Goal: Transaction & Acquisition: Purchase product/service

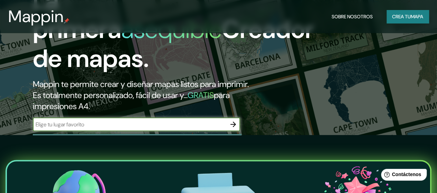
scroll to position [69, 0]
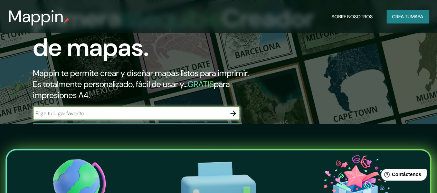
click at [234, 118] on icon "button" at bounding box center [233, 113] width 8 height 8
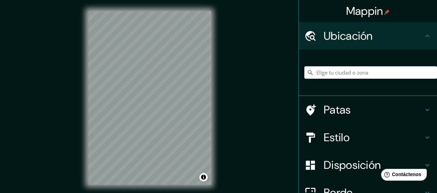
click at [333, 73] on input "Elige tu ciudad o zona" at bounding box center [371, 72] width 133 height 12
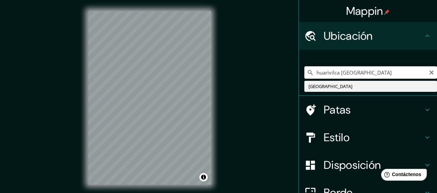
click at [372, 71] on input "huarivilca [GEOGRAPHIC_DATA]" at bounding box center [371, 72] width 133 height 12
drag, startPoint x: 335, startPoint y: 72, endPoint x: 286, endPoint y: 83, distance: 51.0
click at [286, 83] on div "Mappin Ubicación huarivilca [GEOGRAPHIC_DATA] [GEOGRAPHIC_DATA] Patas Estilo Di…" at bounding box center [218, 103] width 437 height 207
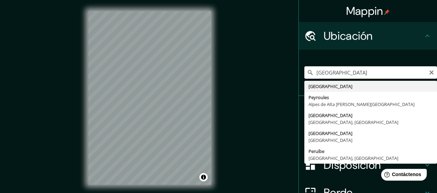
click at [332, 70] on input "[GEOGRAPHIC_DATA]" at bounding box center [371, 72] width 133 height 12
click at [328, 73] on input "[GEOGRAPHIC_DATA]" at bounding box center [371, 72] width 133 height 12
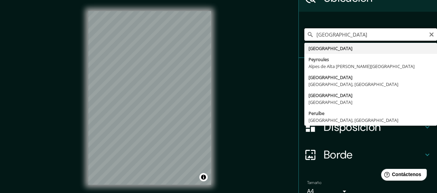
scroll to position [71, 0]
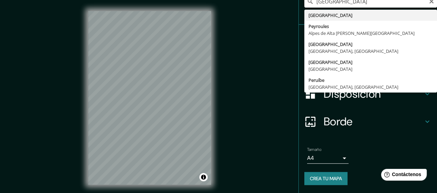
type input "[GEOGRAPHIC_DATA]"
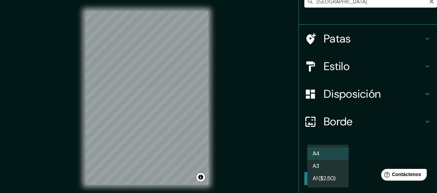
click at [339, 156] on body "Mappin Ubicación [GEOGRAPHIC_DATA] [GEOGRAPHIC_DATA] Peyroules Alpes de [GEOGRA…" at bounding box center [218, 96] width 437 height 193
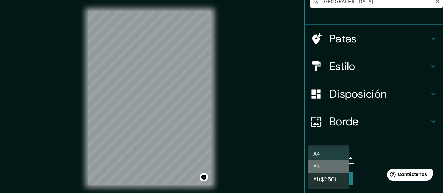
click at [323, 167] on li "A3" at bounding box center [327, 166] width 41 height 13
type input "a4"
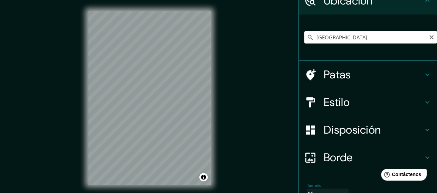
scroll to position [0, 0]
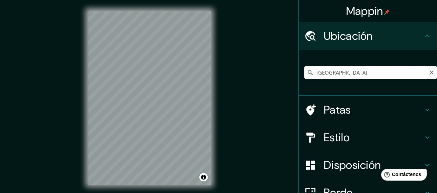
click at [357, 72] on input "[GEOGRAPHIC_DATA]" at bounding box center [371, 72] width 133 height 12
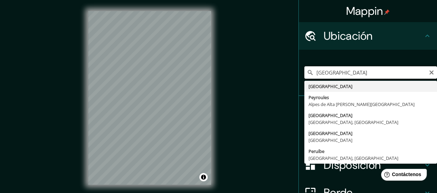
click at [357, 72] on input "[GEOGRAPHIC_DATA]" at bounding box center [371, 72] width 133 height 12
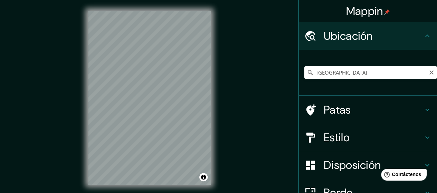
click at [333, 73] on input "[GEOGRAPHIC_DATA]" at bounding box center [371, 72] width 133 height 12
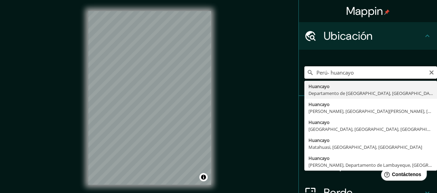
click at [369, 73] on input "Perú- huancayo" at bounding box center [371, 72] width 133 height 12
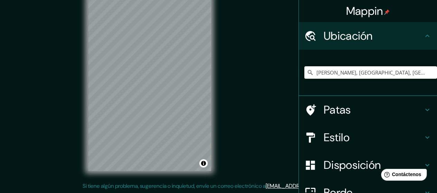
scroll to position [12, 0]
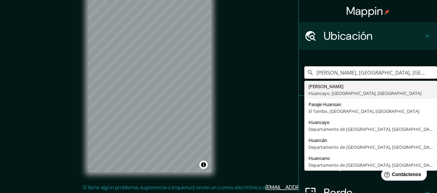
drag, startPoint x: 344, startPoint y: 72, endPoint x: 268, endPoint y: 80, distance: 76.8
click at [268, 80] on div "Mappin Ubicación [PERSON_NAME], [GEOGRAPHIC_DATA], [GEOGRAPHIC_DATA], [GEOGRAPH…" at bounding box center [218, 91] width 437 height 207
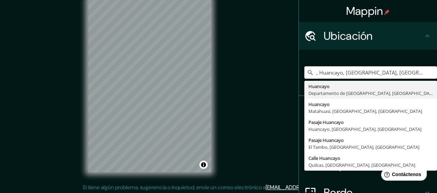
drag, startPoint x: 315, startPoint y: 73, endPoint x: 290, endPoint y: 80, distance: 25.5
click at [290, 80] on div "Mappin Ubicación , [GEOGRAPHIC_DATA], [GEOGRAPHIC_DATA], [GEOGRAPHIC_DATA] [GEO…" at bounding box center [218, 91] width 437 height 207
click at [335, 73] on input "Huancayo, [GEOGRAPHIC_DATA], [GEOGRAPHIC_DATA]" at bounding box center [371, 72] width 133 height 12
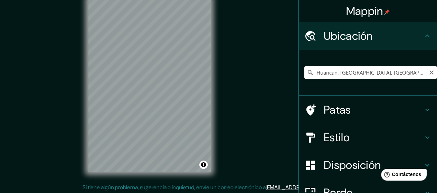
click at [333, 72] on input "Huancan, [GEOGRAPHIC_DATA], [GEOGRAPHIC_DATA]" at bounding box center [371, 72] width 133 height 12
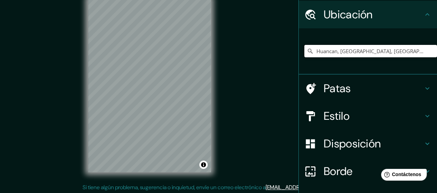
scroll to position [0, 0]
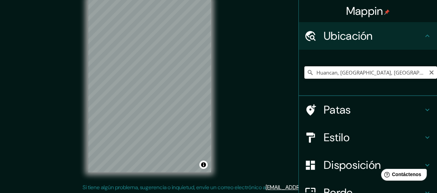
click at [332, 72] on input "Huancan, [GEOGRAPHIC_DATA], [GEOGRAPHIC_DATA]" at bounding box center [371, 72] width 133 height 12
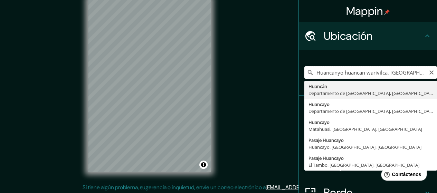
type input "Huancan, [GEOGRAPHIC_DATA], [GEOGRAPHIC_DATA]"
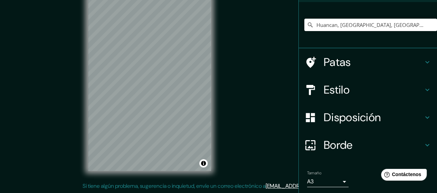
scroll to position [48, 0]
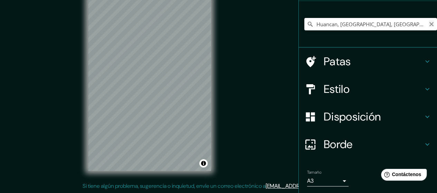
click at [430, 22] on icon "Claro" at bounding box center [432, 24] width 4 height 4
click at [344, 25] on input "Elige tu ciudad o zona" at bounding box center [371, 24] width 133 height 12
click at [334, 24] on input "Elige tu ciudad o zona" at bounding box center [371, 24] width 133 height 12
type input "Calle Centro Turístico, [GEOGRAPHIC_DATA] - [GEOGRAPHIC_DATA][PERSON_NAME], 705…"
click at [429, 26] on icon "Claro" at bounding box center [432, 24] width 6 height 6
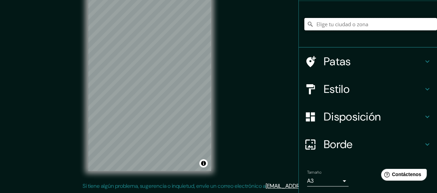
click at [327, 23] on input "Elige tu ciudad o zona" at bounding box center [371, 24] width 133 height 12
drag, startPoint x: 346, startPoint y: 25, endPoint x: 268, endPoint y: 38, distance: 78.8
click at [268, 38] on div "Mappin Ubicación [PERSON_NAME], [GEOGRAPHIC_DATA], [GEOGRAPHIC_DATA], [GEOGRAPH…" at bounding box center [218, 89] width 437 height 207
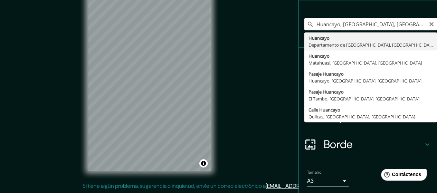
click at [337, 25] on input "Huancayo, [GEOGRAPHIC_DATA], [GEOGRAPHIC_DATA]" at bounding box center [371, 24] width 133 height 12
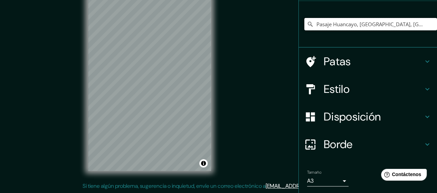
drag, startPoint x: 351, startPoint y: 23, endPoint x: 295, endPoint y: 25, distance: 56.7
click at [299, 25] on div "Pasaje Huancayo, [GEOGRAPHIC_DATA], [GEOGRAPHIC_DATA], [GEOGRAPHIC_DATA] [GEOGR…" at bounding box center [368, 24] width 138 height 46
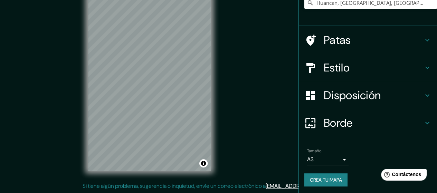
scroll to position [71, 0]
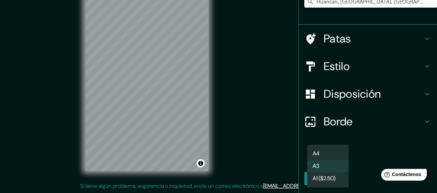
click at [337, 160] on body "Mappin Ubicación Huancan, [GEOGRAPHIC_DATA], [GEOGRAPHIC_DATA] Patas Estilo Dis…" at bounding box center [218, 82] width 437 height 193
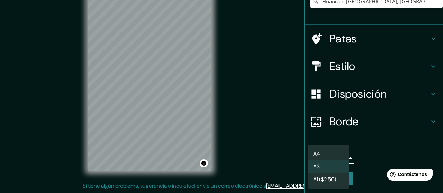
click at [367, 150] on div at bounding box center [221, 96] width 443 height 193
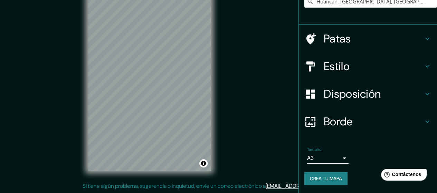
click at [424, 121] on icon at bounding box center [428, 122] width 8 height 8
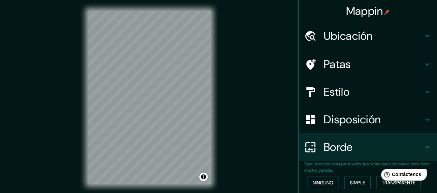
scroll to position [0, 0]
click at [424, 37] on icon at bounding box center [428, 36] width 8 height 8
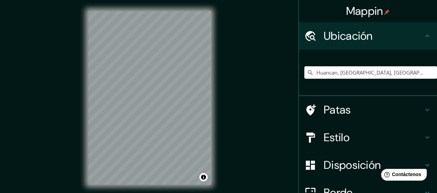
scroll to position [69, 0]
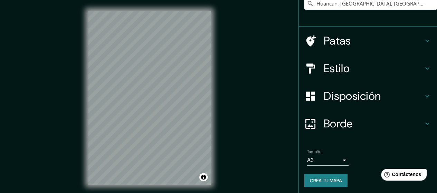
click at [424, 40] on icon at bounding box center [428, 41] width 8 height 8
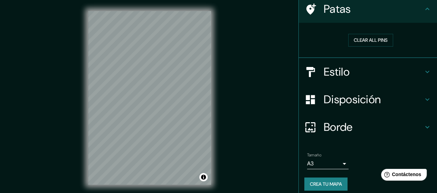
scroll to position [51, 0]
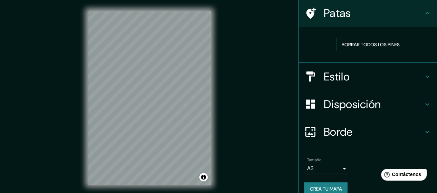
click at [424, 78] on icon at bounding box center [428, 77] width 8 height 8
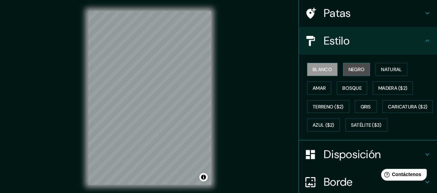
click at [357, 71] on font "Negro" at bounding box center [357, 69] width 16 height 6
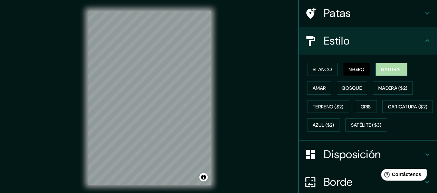
click at [385, 71] on font "Natural" at bounding box center [391, 69] width 21 height 6
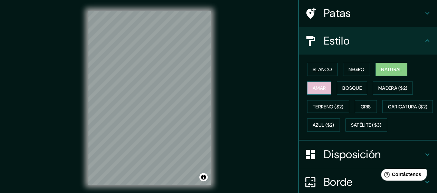
click at [315, 87] on font "Amar" at bounding box center [319, 88] width 13 height 6
click at [391, 70] on font "Natural" at bounding box center [391, 69] width 21 height 6
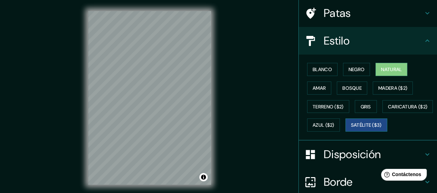
click at [351, 129] on font "Satélite ($3)" at bounding box center [366, 125] width 31 height 6
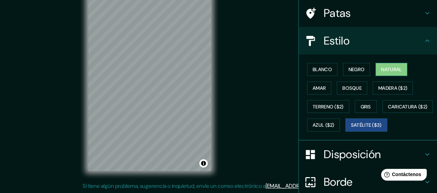
click at [383, 72] on font "Natural" at bounding box center [391, 69] width 21 height 9
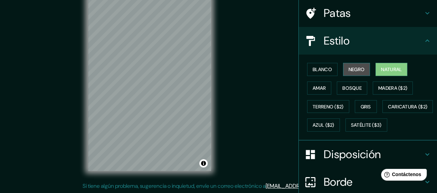
click at [349, 67] on font "Negro" at bounding box center [357, 69] width 16 height 6
click at [396, 68] on font "Natural" at bounding box center [391, 69] width 21 height 6
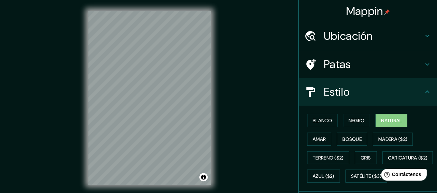
scroll to position [0, 0]
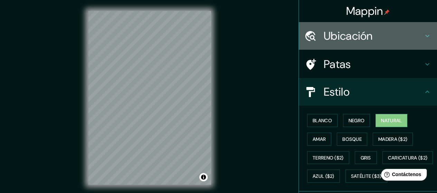
click at [426, 39] on div "Ubicación" at bounding box center [368, 36] width 138 height 28
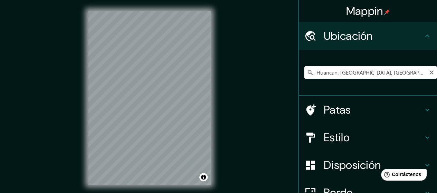
click at [333, 72] on input "Huancan, [GEOGRAPHIC_DATA], [GEOGRAPHIC_DATA]" at bounding box center [371, 72] width 133 height 12
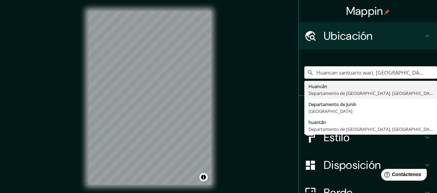
drag, startPoint x: 334, startPoint y: 75, endPoint x: 279, endPoint y: 78, distance: 55.1
click at [279, 78] on div "Mappin Ubicación Huancan santuario wari, [GEOGRAPHIC_DATA], [GEOGRAPHIC_DATA] […" at bounding box center [218, 103] width 437 height 207
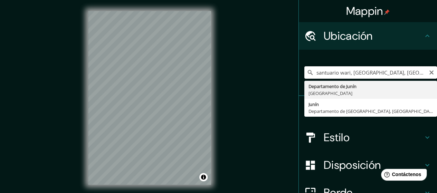
drag, startPoint x: 346, startPoint y: 73, endPoint x: 351, endPoint y: 87, distance: 15.2
click at [346, 73] on input "santuario wari, [GEOGRAPHIC_DATA], [GEOGRAPHIC_DATA]" at bounding box center [371, 72] width 133 height 12
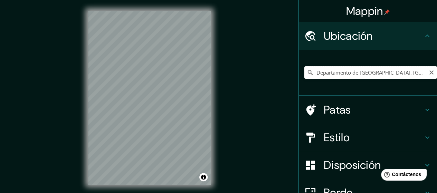
click at [391, 74] on input "Departamento de [GEOGRAPHIC_DATA], [GEOGRAPHIC_DATA]" at bounding box center [371, 72] width 133 height 12
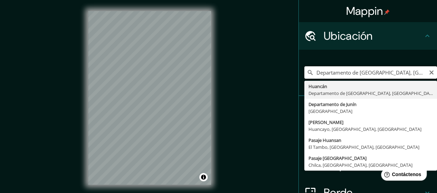
type input "Huancan, [GEOGRAPHIC_DATA], [GEOGRAPHIC_DATA]"
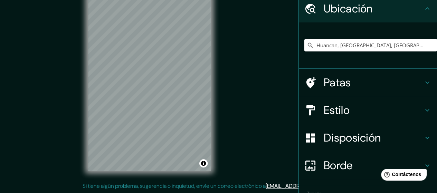
scroll to position [71, 0]
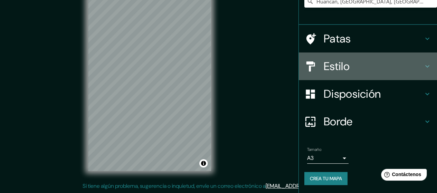
click at [424, 68] on icon at bounding box center [428, 66] width 8 height 8
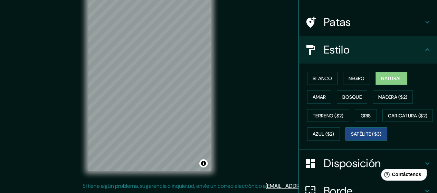
scroll to position [2, 0]
